Goal: Task Accomplishment & Management: Manage account settings

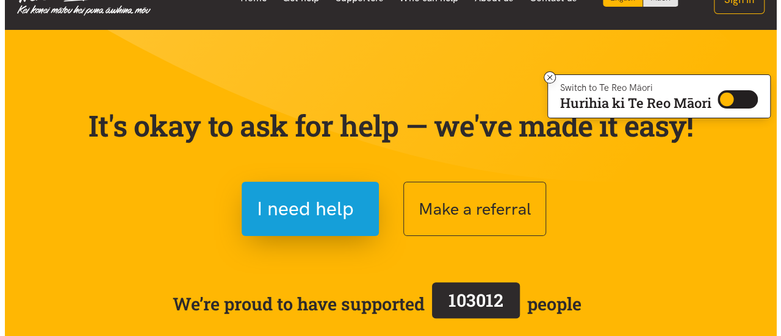
scroll to position [183, 0]
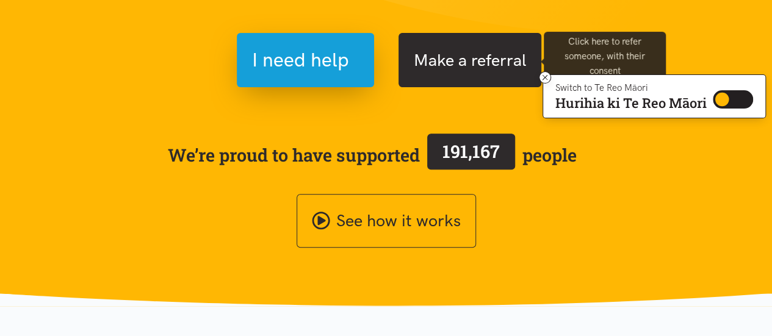
click at [452, 67] on button "Make a referral" at bounding box center [470, 60] width 143 height 54
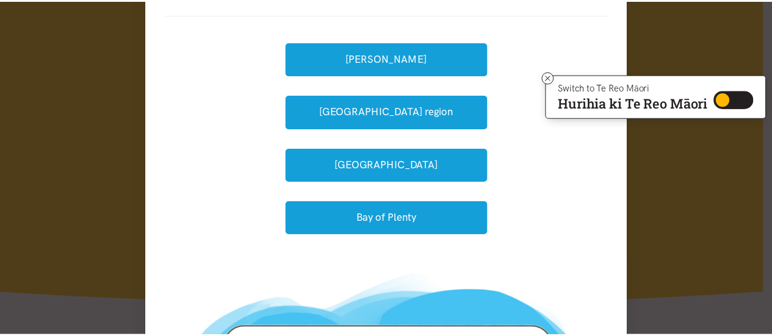
scroll to position [0, 0]
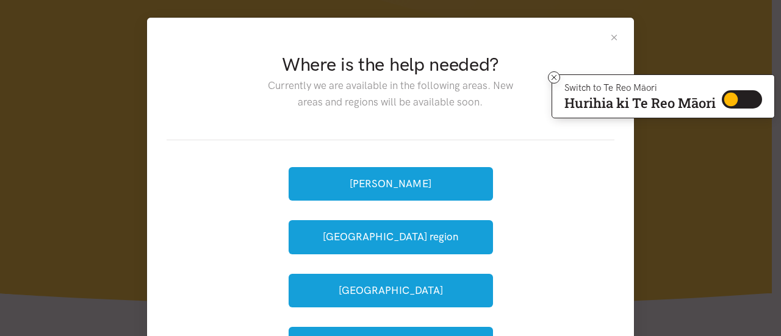
click at [554, 74] on icon at bounding box center [554, 77] width 9 height 9
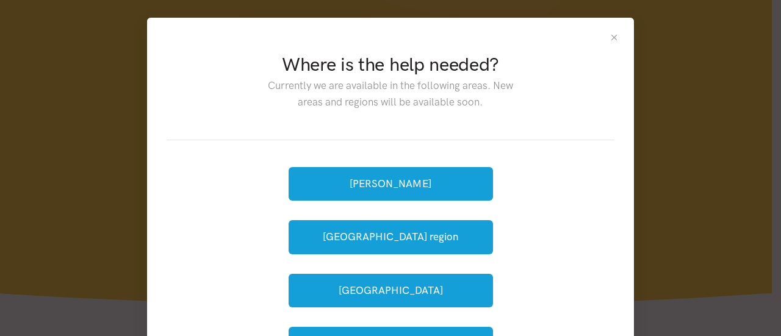
click at [610, 37] on button "Close" at bounding box center [614, 37] width 10 height 10
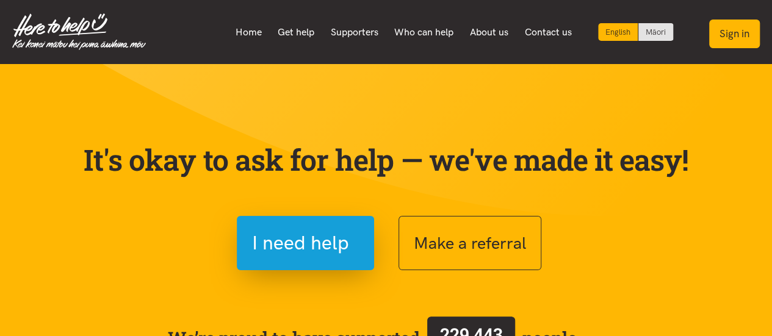
click at [742, 33] on button "Sign in" at bounding box center [734, 34] width 51 height 29
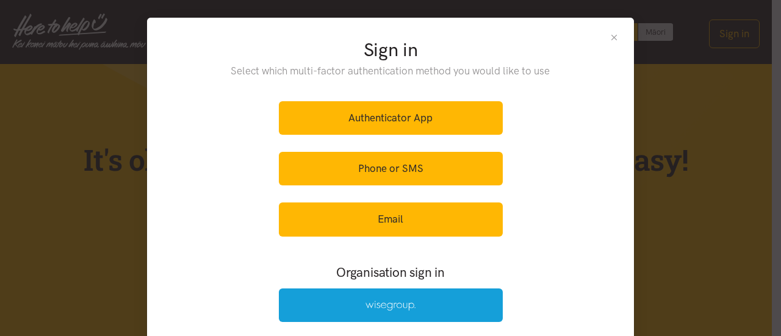
click at [609, 35] on button "Close" at bounding box center [614, 37] width 10 height 10
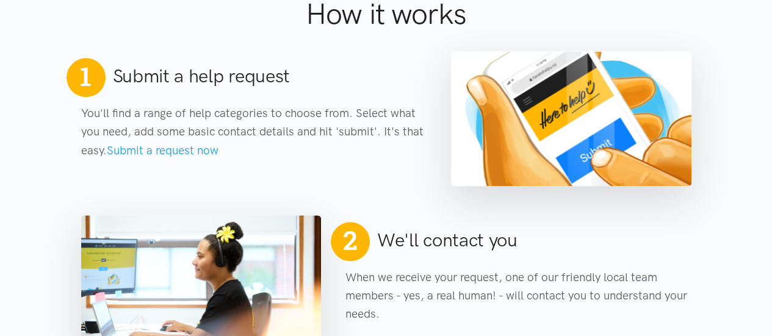
scroll to position [549, 0]
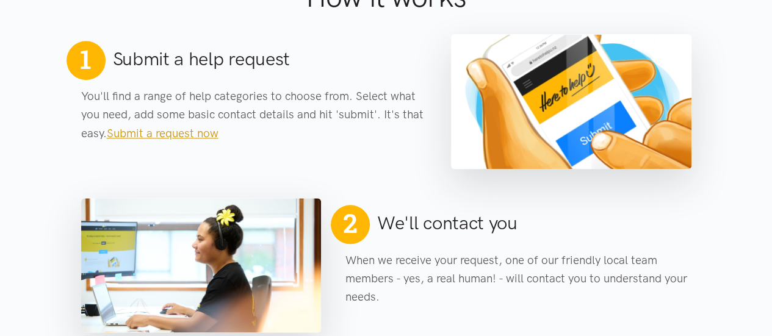
click at [184, 129] on link "Submit a request now" at bounding box center [163, 133] width 112 height 14
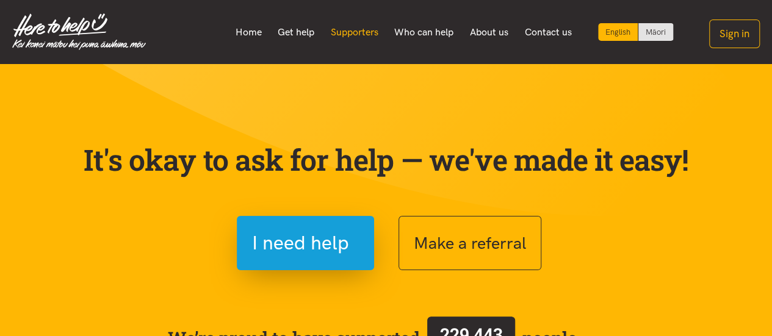
click at [349, 31] on link "Supporters" at bounding box center [354, 33] width 64 height 26
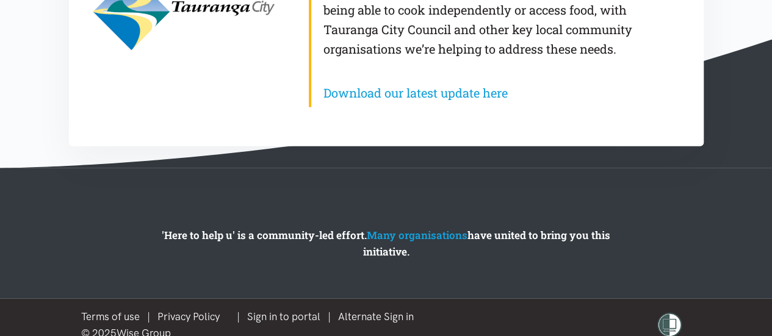
scroll to position [1357, 0]
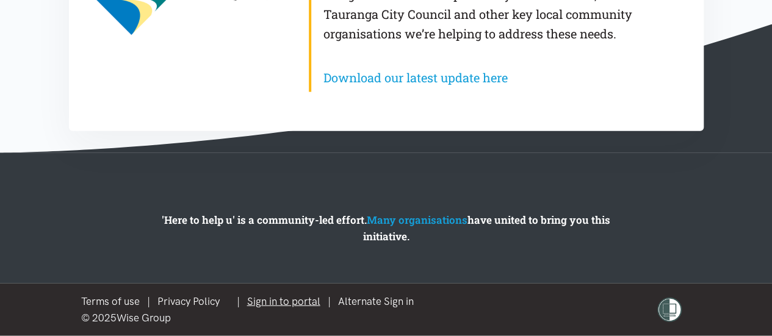
click at [302, 300] on link "Sign in to portal" at bounding box center [283, 301] width 73 height 12
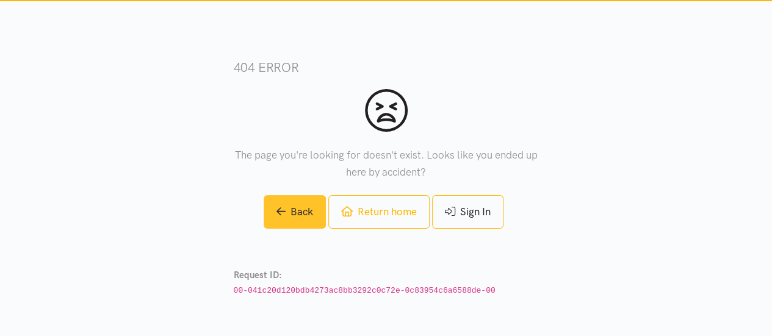
click at [288, 211] on link "Back" at bounding box center [295, 212] width 62 height 34
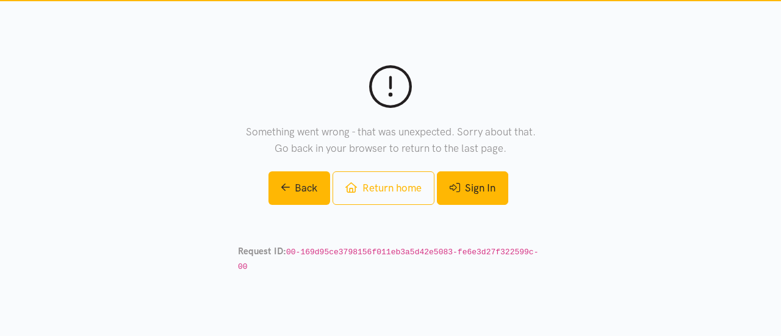
click at [500, 196] on link "Sign In" at bounding box center [472, 189] width 71 height 34
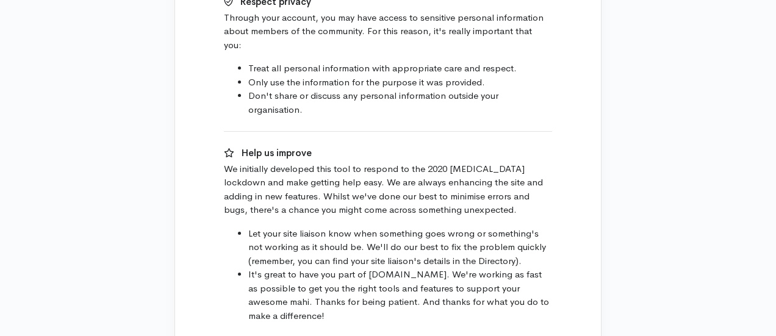
scroll to position [855, 0]
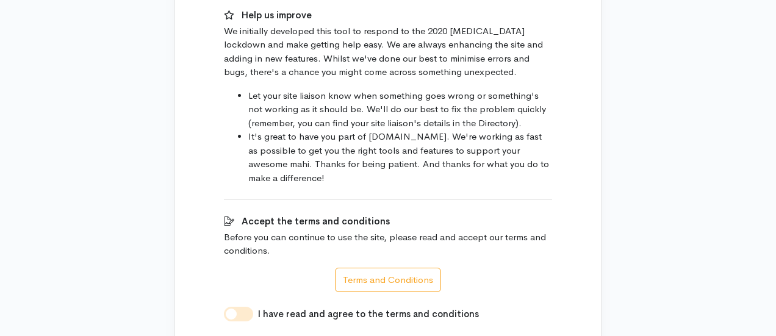
click at [225, 307] on input "I have read and agree to the terms and conditions" at bounding box center [238, 314] width 29 height 15
checkbox input "true"
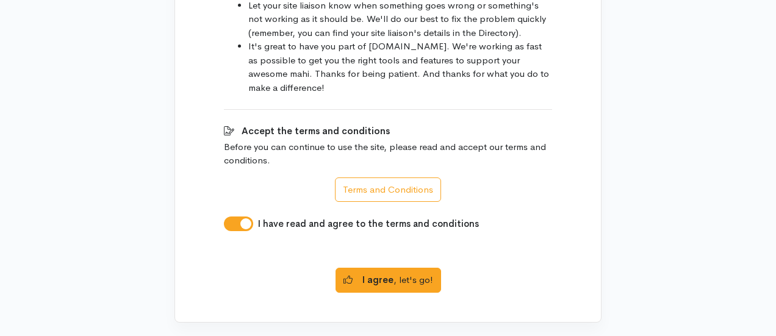
scroll to position [945, 0]
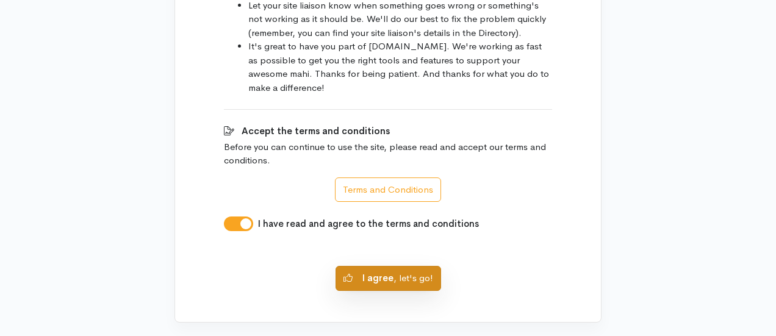
click at [383, 266] on button "I agree , let's go!" at bounding box center [389, 278] width 106 height 25
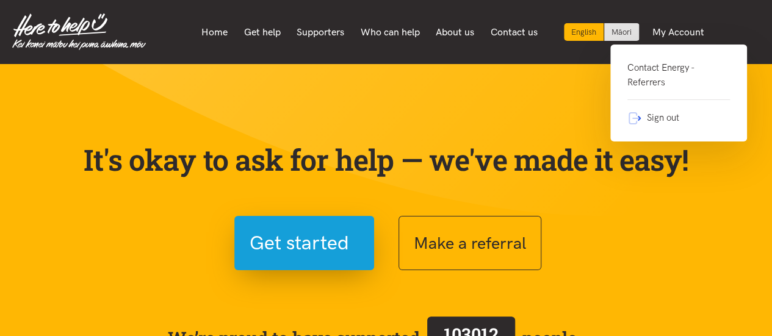
click at [646, 84] on link "Contact Energy - Referrers" at bounding box center [678, 80] width 103 height 40
